Goal: Information Seeking & Learning: Learn about a topic

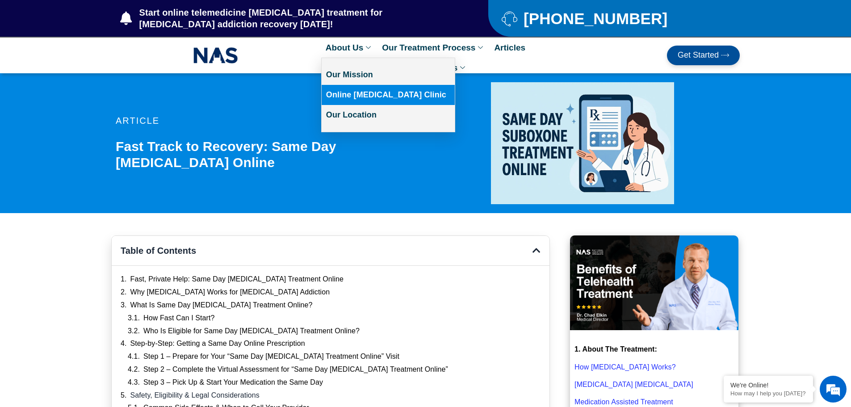
click at [355, 101] on link "Online [MEDICAL_DATA] Clinic" at bounding box center [388, 95] width 133 height 20
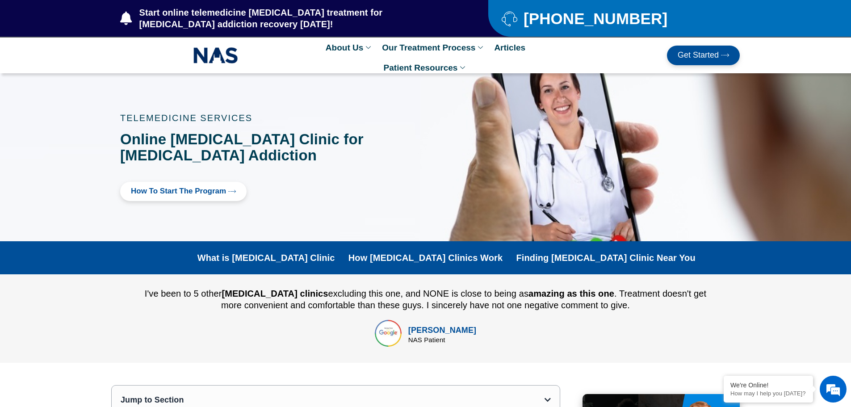
click at [170, 192] on span "How to Start the program" at bounding box center [178, 191] width 95 height 8
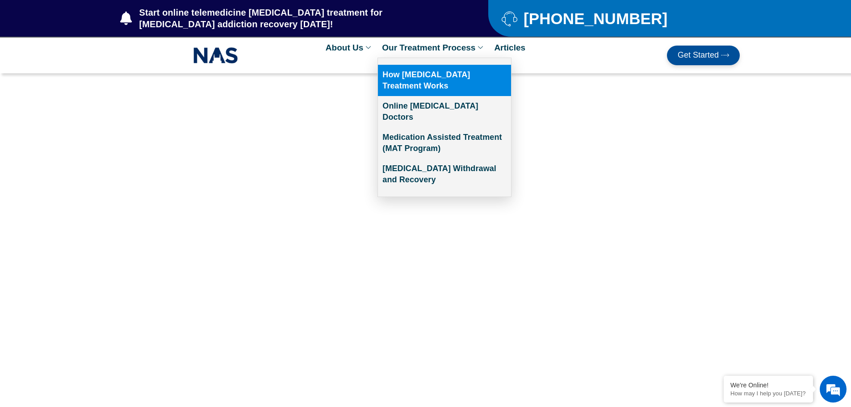
click at [431, 71] on link "How [MEDICAL_DATA] Treatment Works" at bounding box center [444, 80] width 133 height 31
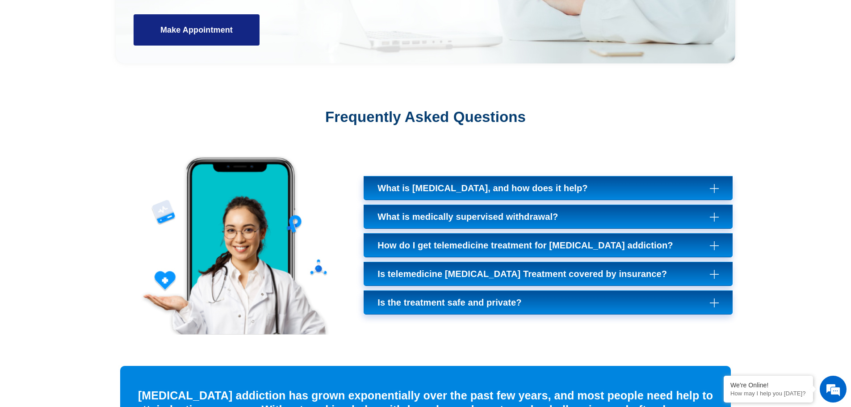
scroll to position [3126, 0]
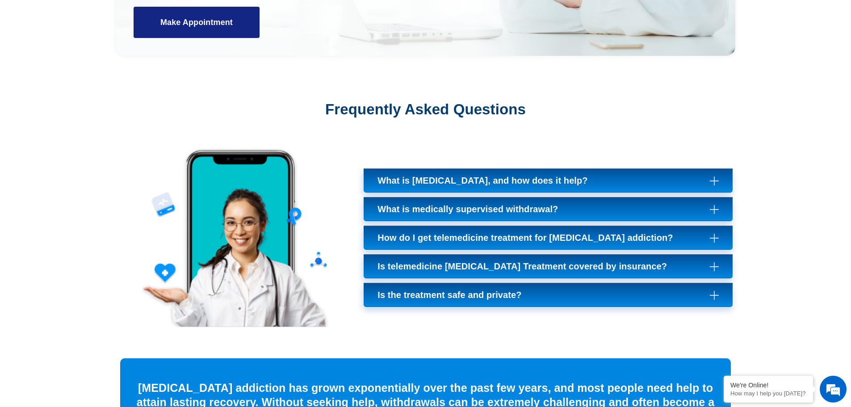
click at [453, 261] on span "Is telemedicine Suboxone Treatment covered by insurance?" at bounding box center [524, 266] width 294 height 11
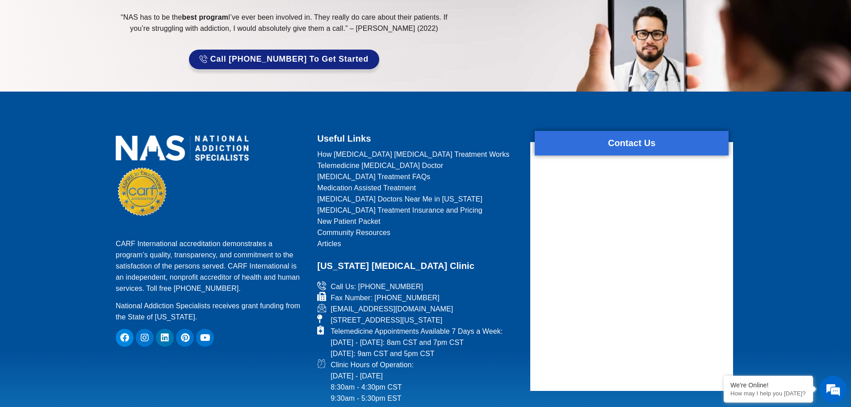
scroll to position [3752, 0]
